Goal: Obtain resource: Obtain resource

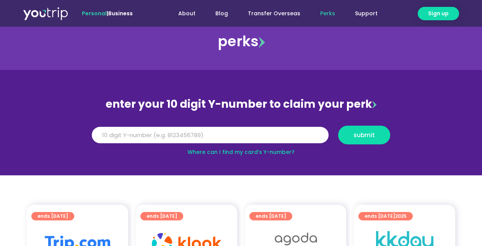
scroll to position [15, 0]
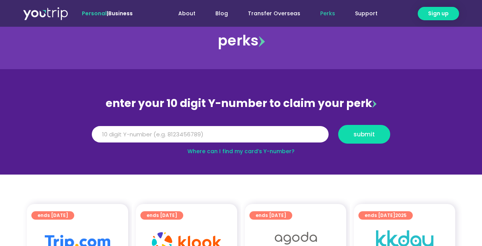
click at [276, 152] on link "Where can I find my card’s Y-number?" at bounding box center [241, 152] width 107 height 8
click at [173, 135] on input "Y Number" at bounding box center [210, 134] width 237 height 17
type input "5"
click at [213, 135] on input "Y Number" at bounding box center [210, 134] width 237 height 17
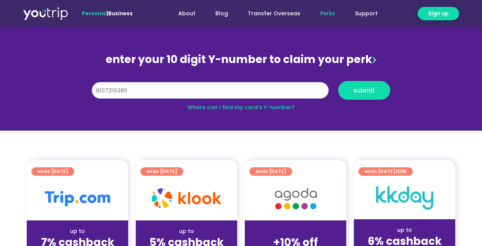
scroll to position [58, 0]
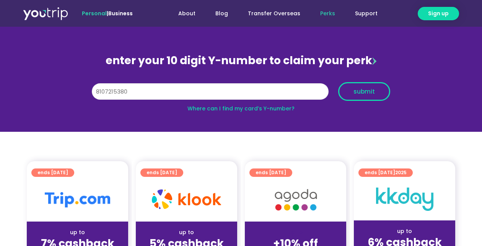
type input "8107215380"
click at [365, 90] on span "submit" at bounding box center [364, 92] width 21 height 6
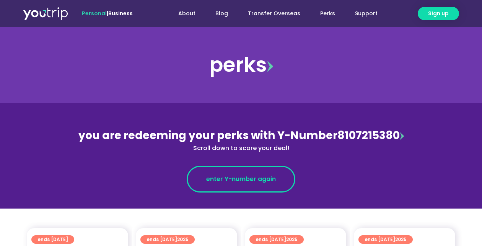
click at [270, 181] on span "enter Y-number again" at bounding box center [241, 179] width 70 height 9
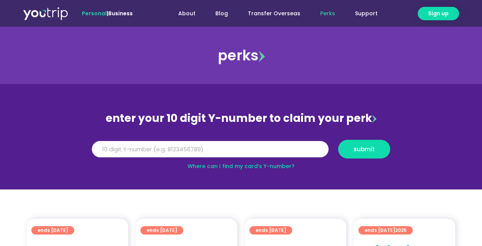
click at [185, 144] on input "Y Number" at bounding box center [210, 149] width 237 height 17
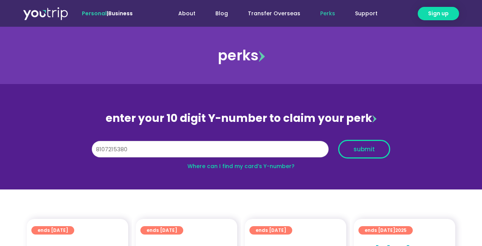
type input "8107215380"
click at [377, 147] on span "submit" at bounding box center [364, 150] width 39 height 6
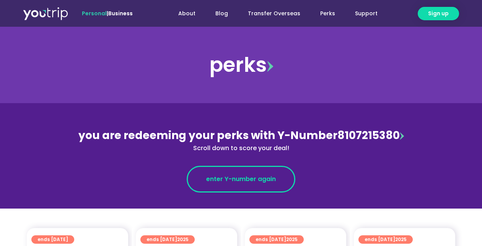
click at [266, 178] on span "enter Y-number again" at bounding box center [241, 179] width 70 height 9
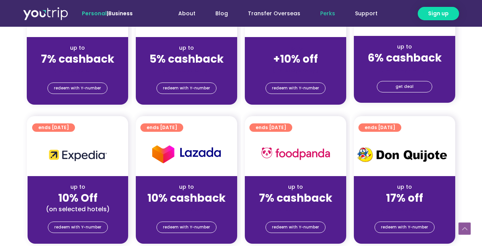
scroll to position [257, 0]
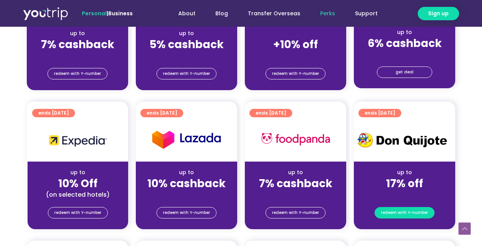
click at [417, 213] on span "redeem with Y-number" at bounding box center [404, 213] width 47 height 11
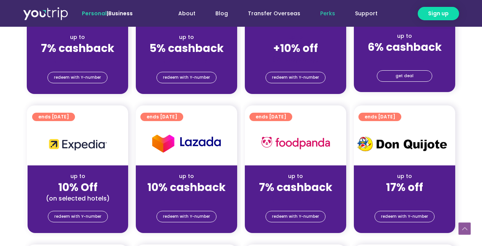
scroll to position [260, 0]
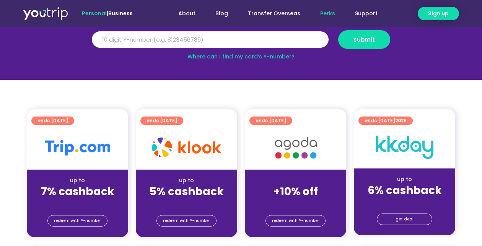
scroll to position [110, 0]
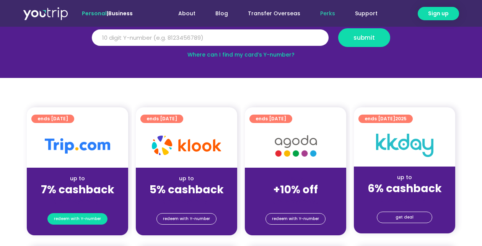
click at [83, 219] on span "redeem with Y-number" at bounding box center [77, 219] width 47 height 11
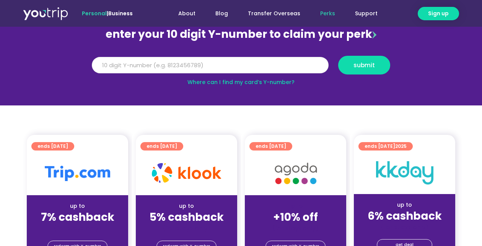
click at [131, 66] on input "Y Number" at bounding box center [210, 65] width 237 height 17
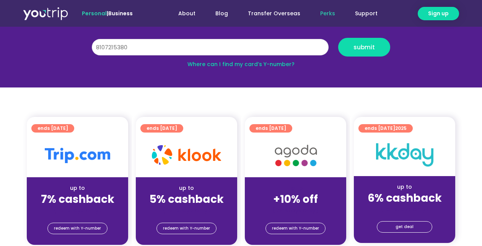
scroll to position [102, 0]
type input "8107215380"
click at [362, 47] on span "submit" at bounding box center [364, 47] width 21 height 6
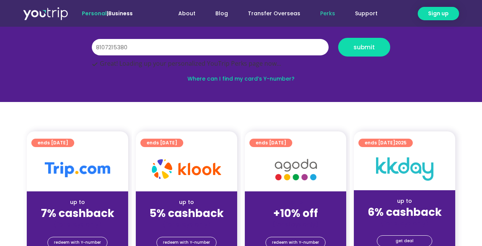
scroll to position [112, 0]
